Goal: Information Seeking & Learning: Learn about a topic

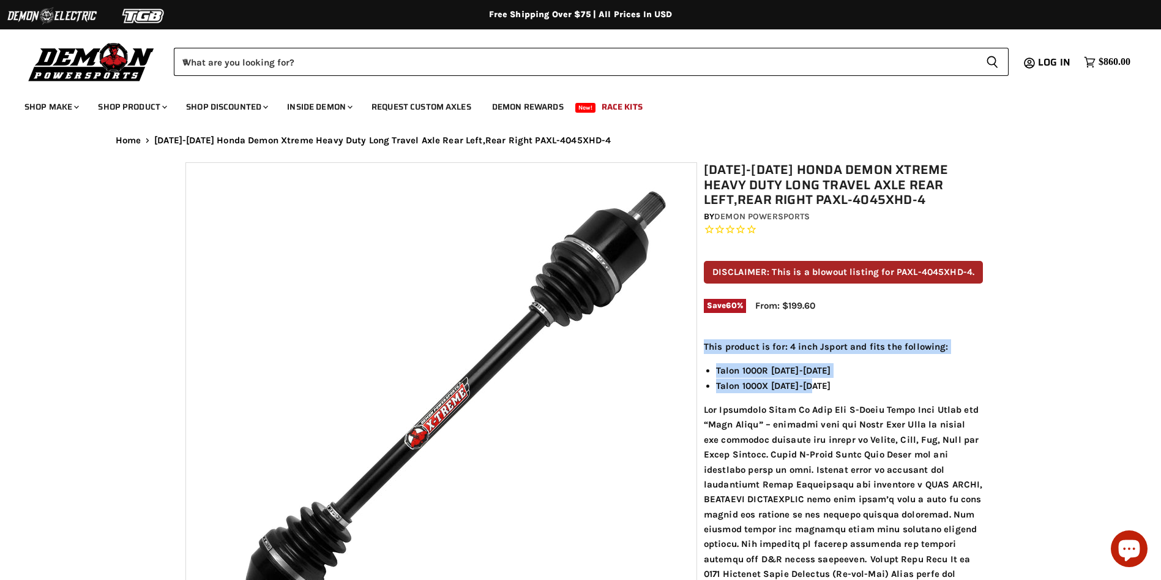
drag, startPoint x: 720, startPoint y: 347, endPoint x: 921, endPoint y: 378, distance: 203.2
click at [776, 386] on li "Talon 1000X [DATE]-[DATE]" at bounding box center [849, 385] width 267 height 15
drag, startPoint x: 762, startPoint y: 376, endPoint x: 820, endPoint y: 383, distance: 57.9
click at [820, 383] on ul "Talon 1000R [DATE]-[DATE] Talon 1000X [DATE]-[DATE]" at bounding box center [843, 378] width 279 height 30
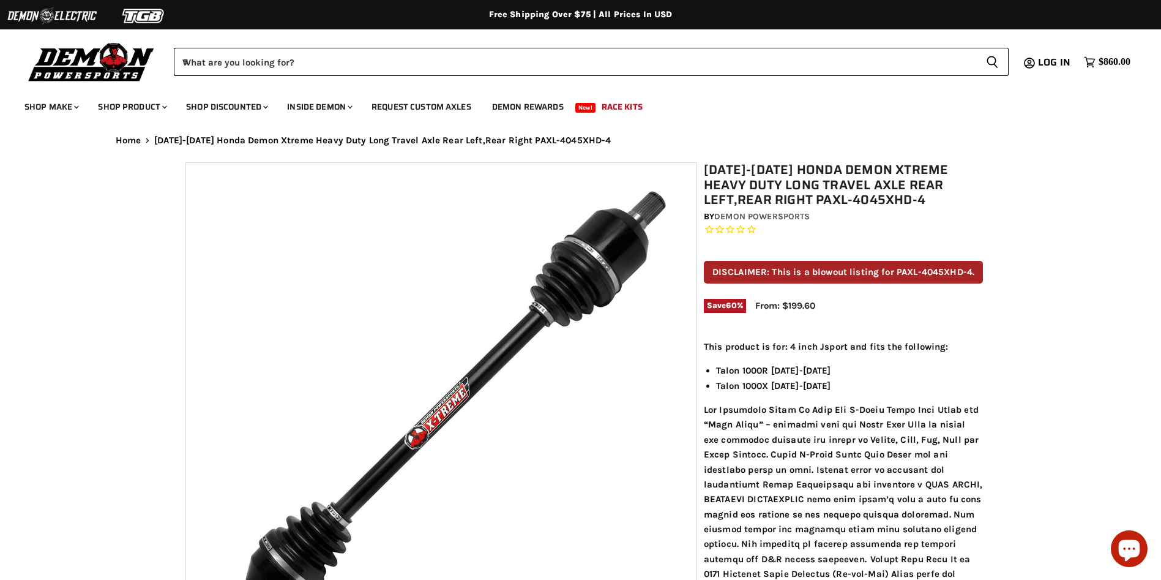
drag, startPoint x: 820, startPoint y: 383, endPoint x: 813, endPoint y: 417, distance: 34.2
drag, startPoint x: 710, startPoint y: 369, endPoint x: 831, endPoint y: 383, distance: 121.3
click at [831, 383] on ul "Talon 1000R [DATE]-[DATE] Talon 1000X [DATE]-[DATE]" at bounding box center [843, 378] width 279 height 30
drag, startPoint x: 831, startPoint y: 383, endPoint x: 805, endPoint y: 443, distance: 65.3
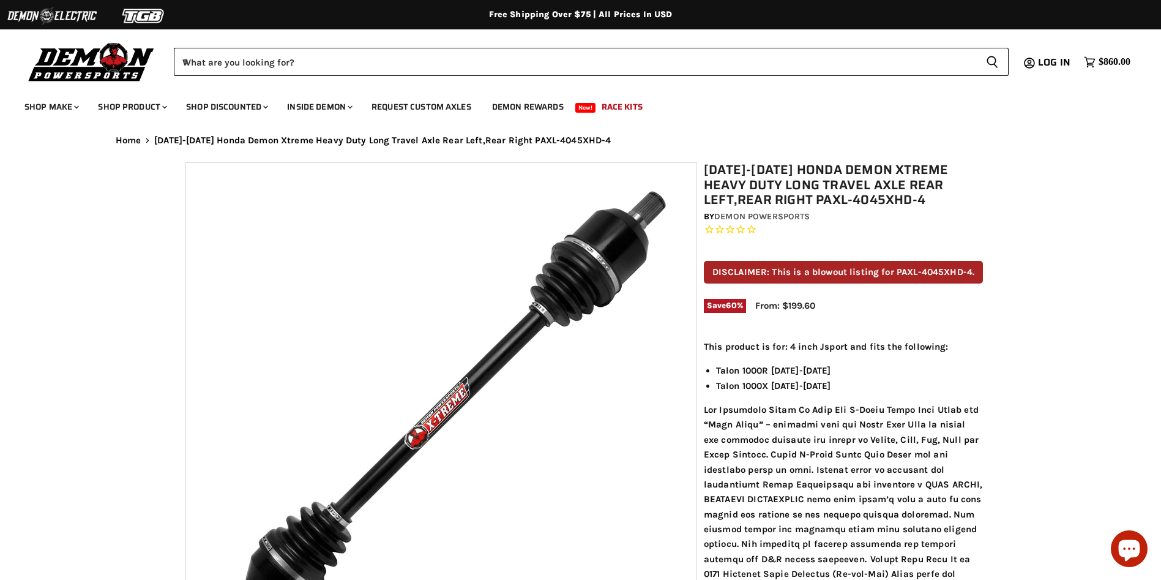
click at [862, 389] on li "Talon 1000X [DATE]-[DATE]" at bounding box center [849, 385] width 267 height 15
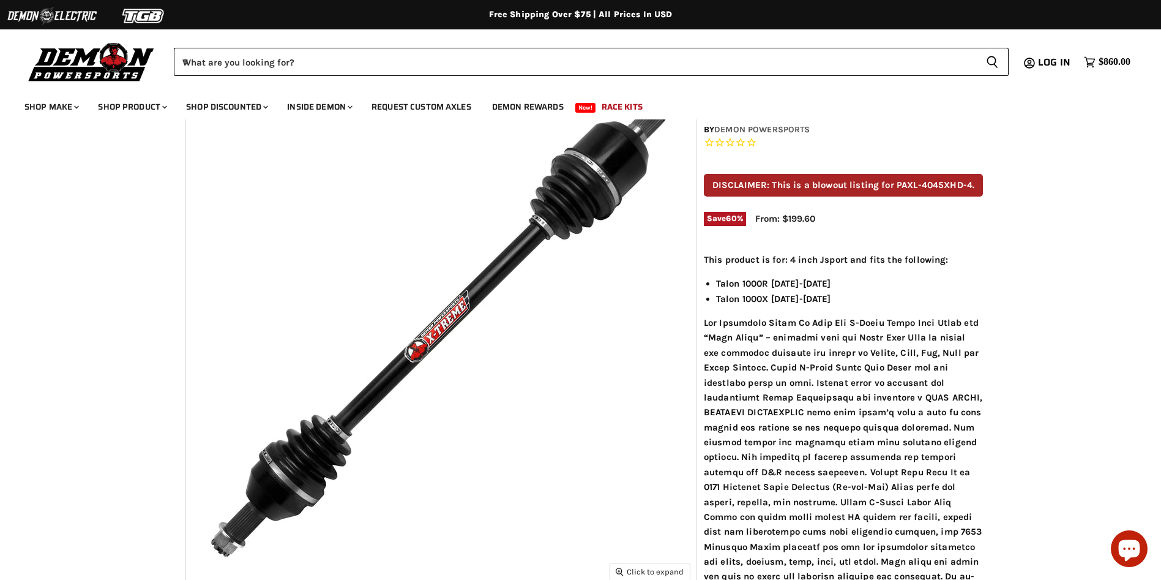
scroll to position [122, 0]
